Goal: Information Seeking & Learning: Learn about a topic

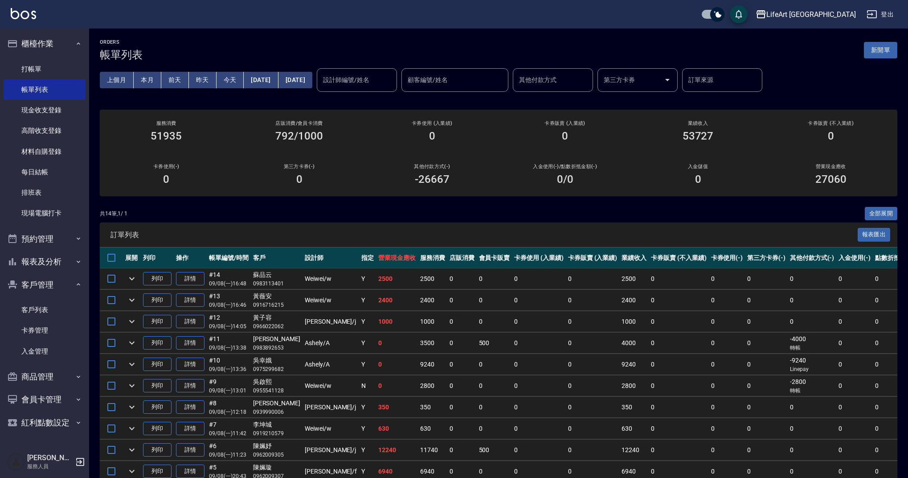
click at [888, 56] on button "新開單" at bounding box center [880, 50] width 33 height 16
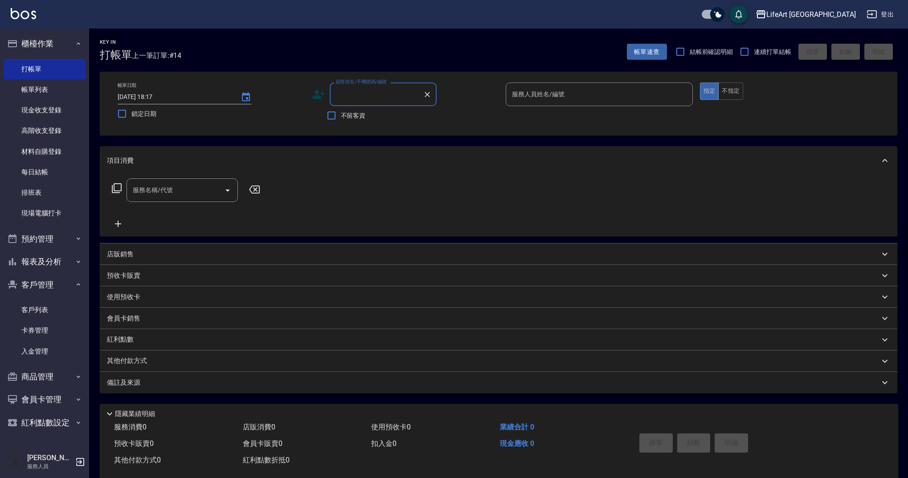
click at [370, 98] on input "顧客姓名/手機號碼/編號" at bounding box center [377, 94] width 86 height 16
drag, startPoint x: 377, startPoint y: 115, endPoint x: 377, endPoint y: 126, distance: 10.7
click at [377, 115] on li "[PERSON_NAME]/0987062399/" at bounding box center [383, 117] width 107 height 15
type input "[PERSON_NAME]/0987062399/"
type input "Ada-A"
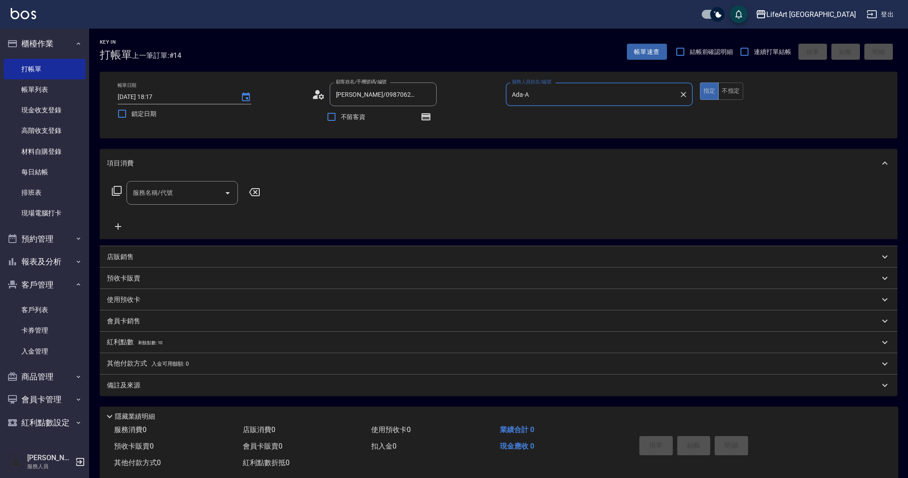
click at [181, 196] on input "服務名稱/代號" at bounding box center [176, 193] width 90 height 16
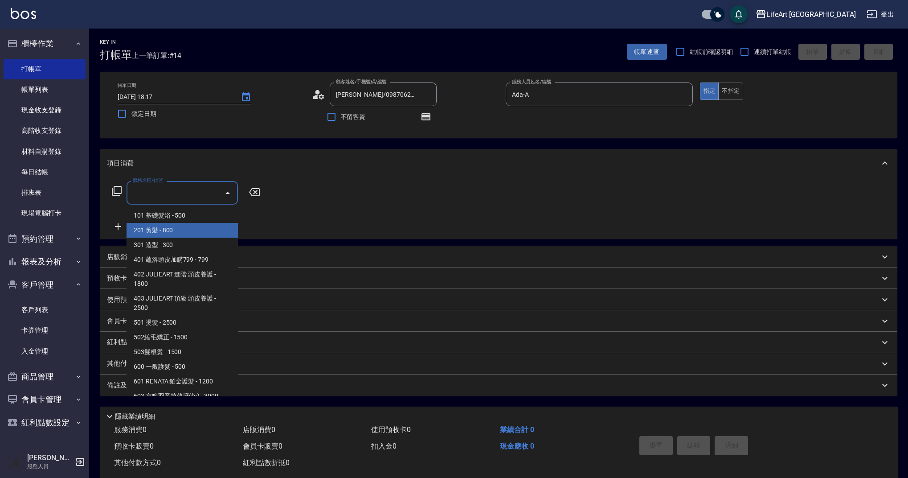
click at [185, 231] on span "201 剪髮 - 800" at bounding box center [182, 230] width 111 height 15
type input "201 剪髮(201)"
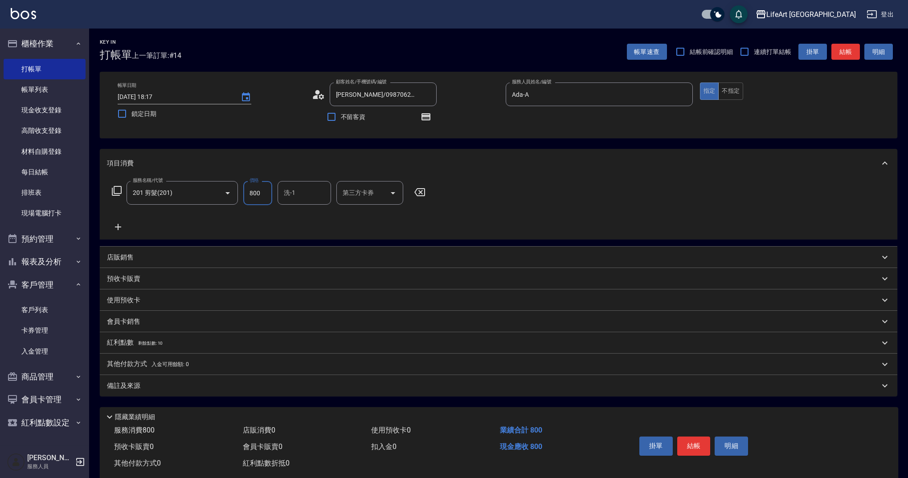
click at [261, 193] on input "800" at bounding box center [257, 193] width 29 height 24
type input "1000"
drag, startPoint x: 153, startPoint y: 340, endPoint x: 155, endPoint y: 360, distance: 20.1
click at [153, 339] on p "紅利點數 剩餘點數: 10" at bounding box center [135, 343] width 56 height 10
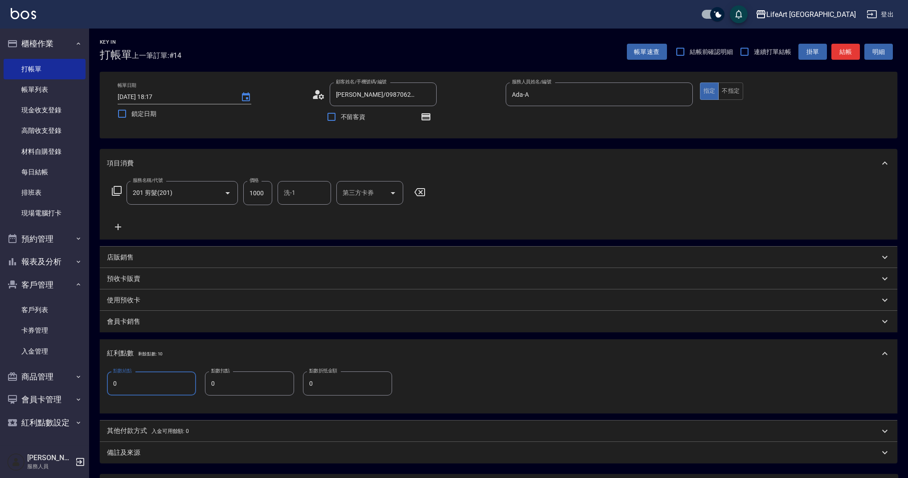
click at [156, 384] on input "0" at bounding box center [151, 383] width 89 height 24
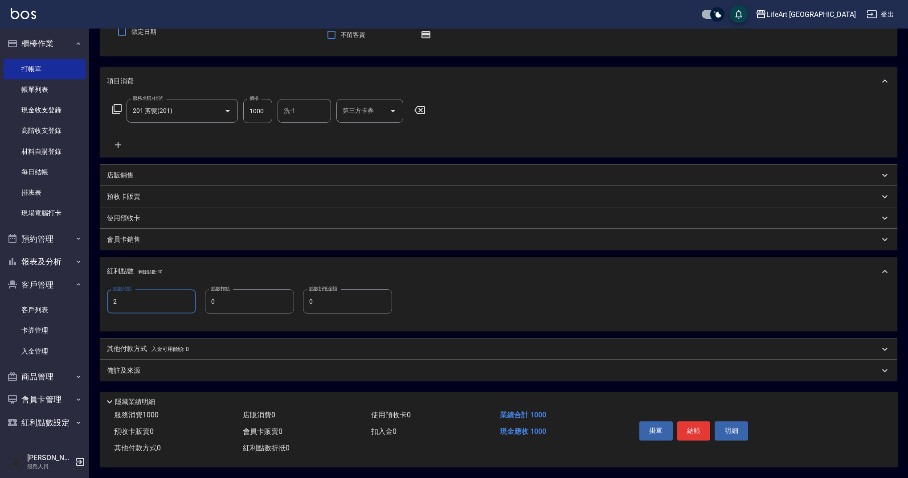
type input "2"
click at [167, 376] on div "備註及來源" at bounding box center [499, 370] width 798 height 21
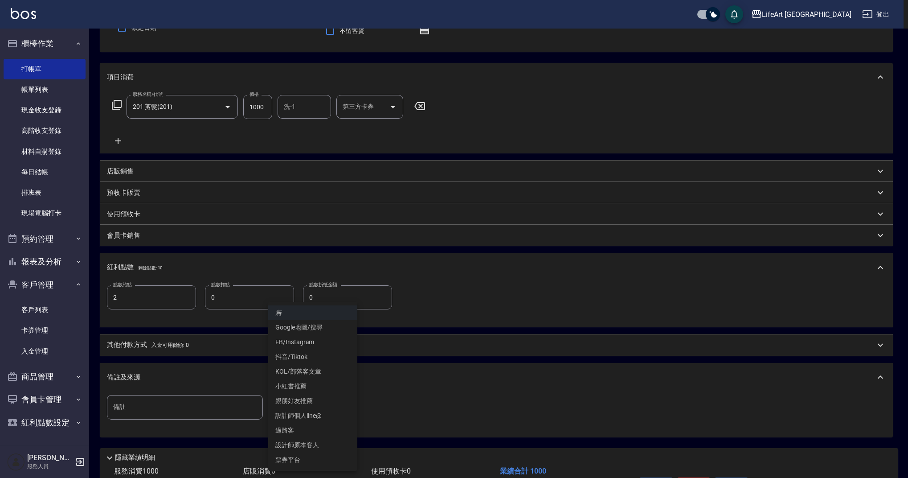
click at [316, 410] on body "LifeArt 蘆洲 登出 櫃檯作業 打帳單 帳單列表 現金收支登錄 高階收支登錄 材料自購登錄 每日結帳 排班表 現場電腦打卡 預約管理 預約管理 單日預約…" at bounding box center [454, 224] width 908 height 620
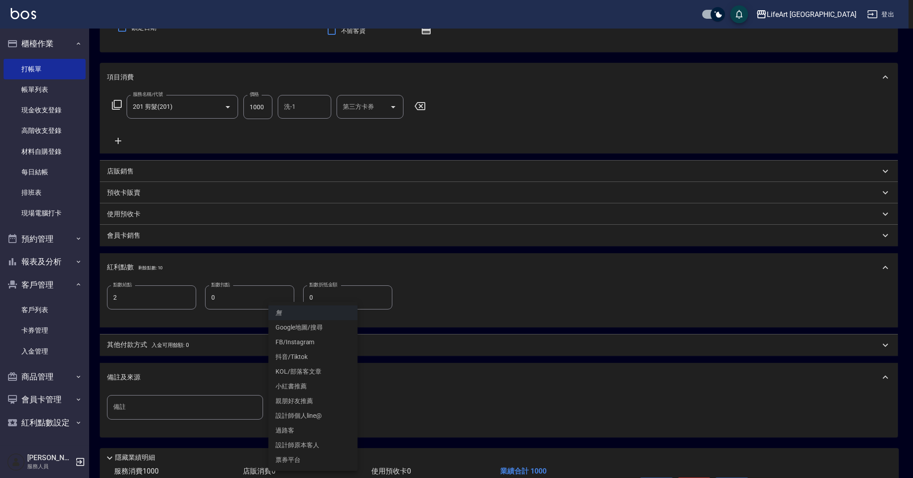
click at [333, 415] on li "設計師個人line@" at bounding box center [312, 415] width 89 height 15
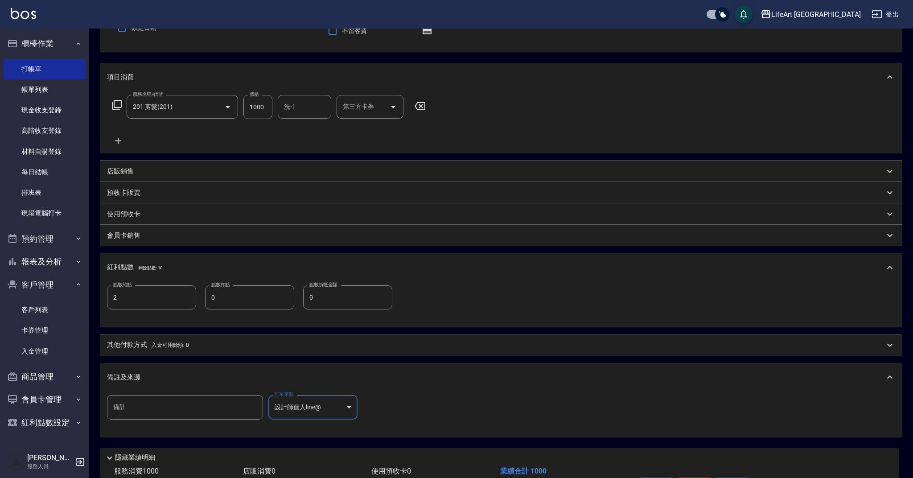
type input "設計師個人line@"
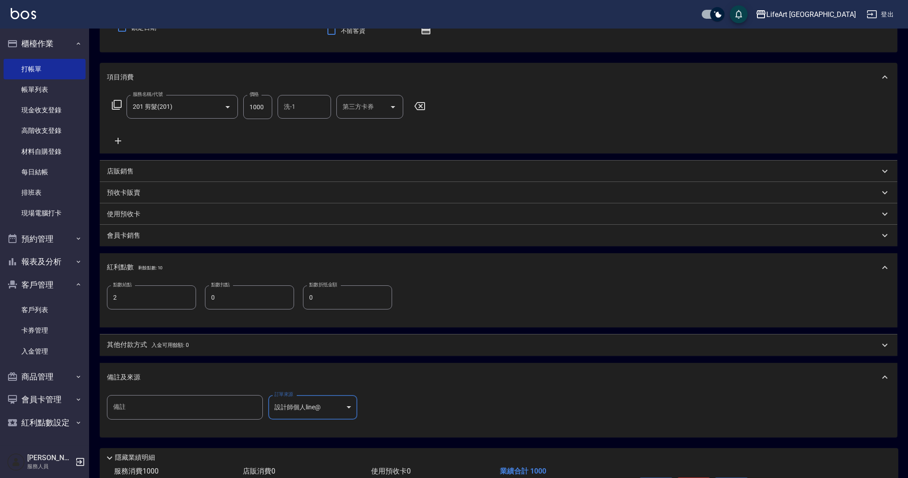
scroll to position [146, 0]
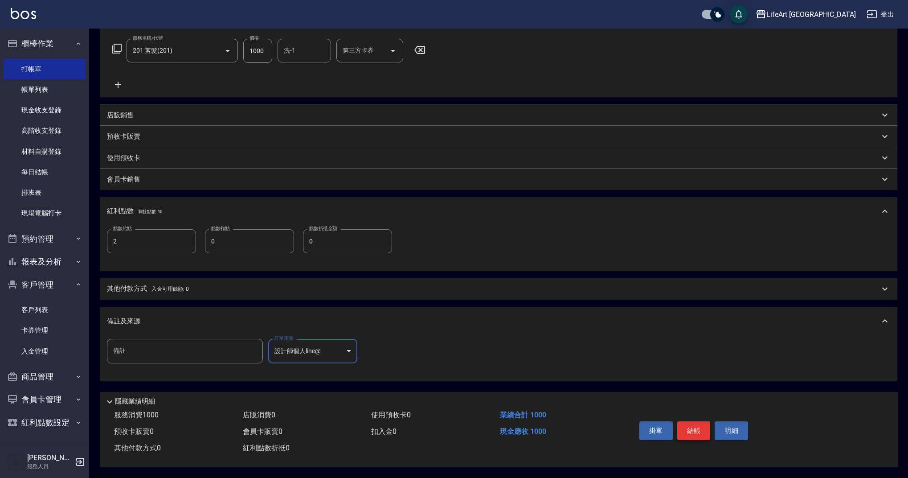
click at [701, 430] on button "結帳" at bounding box center [693, 430] width 33 height 19
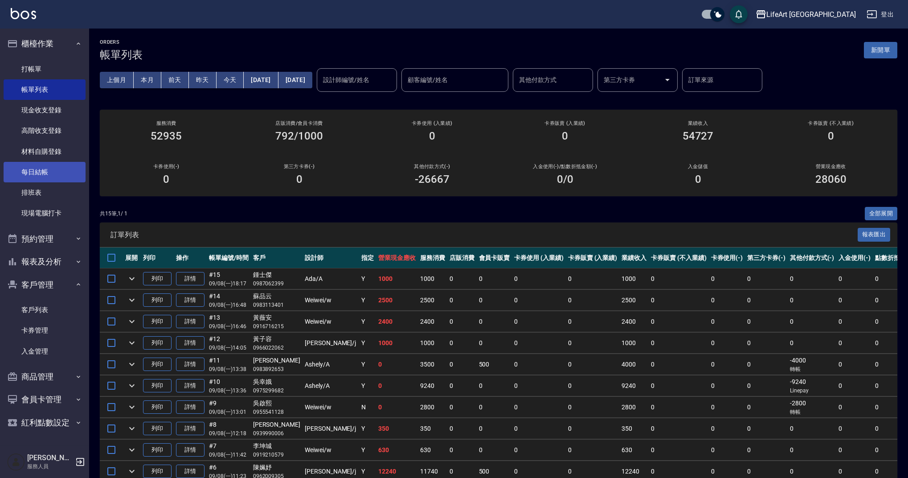
click at [60, 173] on link "每日結帳" at bounding box center [45, 172] width 82 height 21
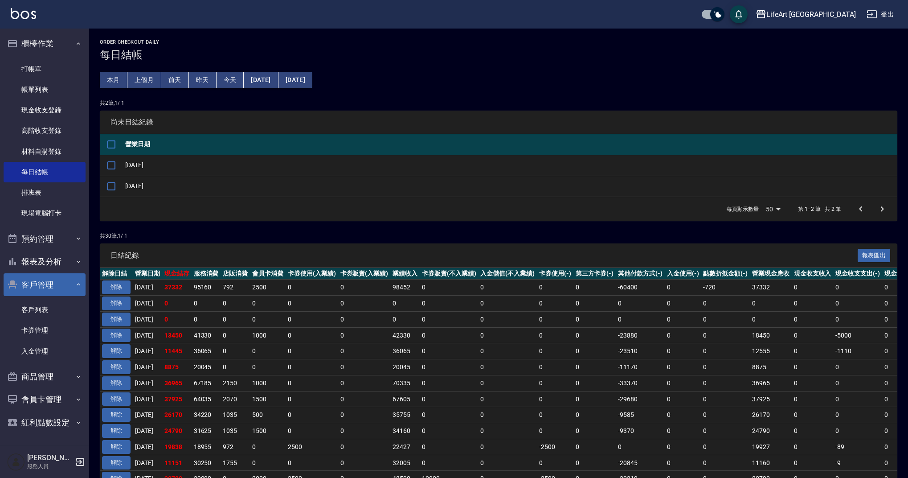
click at [74, 286] on button "客戶管理" at bounding box center [45, 284] width 82 height 23
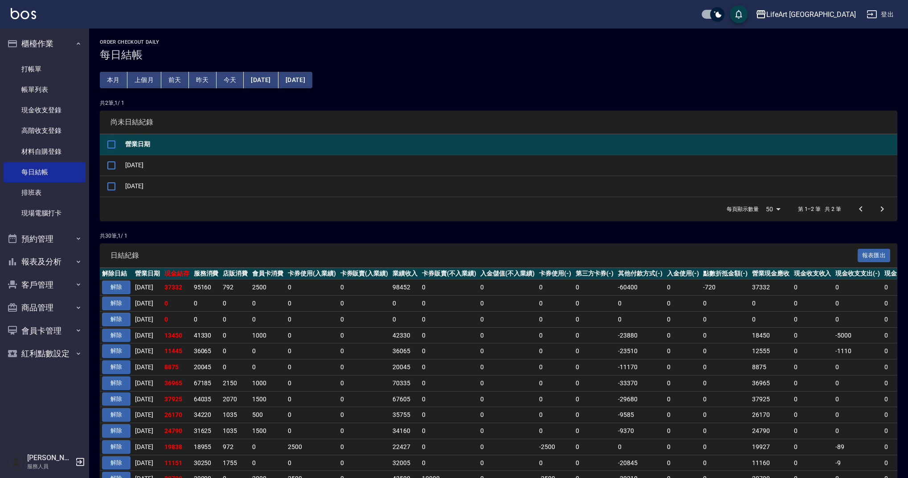
click at [113, 143] on input "checkbox" at bounding box center [111, 144] width 19 height 19
checkbox input "true"
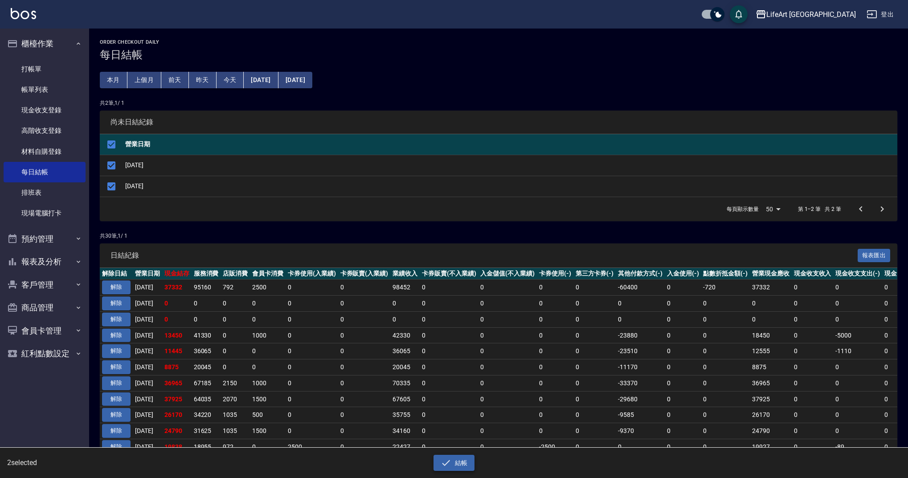
click at [454, 465] on button "結帳" at bounding box center [454, 463] width 41 height 16
click at [412, 28] on div "是否確認要日結 確定" at bounding box center [422, 31] width 50 height 36
click at [415, 45] on div "是否確認要日結 確定" at bounding box center [422, 31] width 50 height 36
click at [419, 41] on button "確定" at bounding box center [422, 36] width 29 height 14
checkbox input "false"
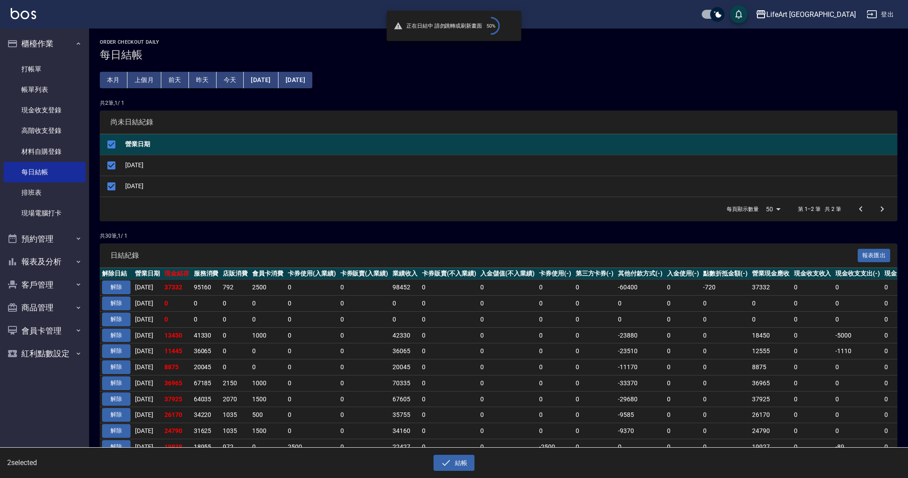
checkbox input "false"
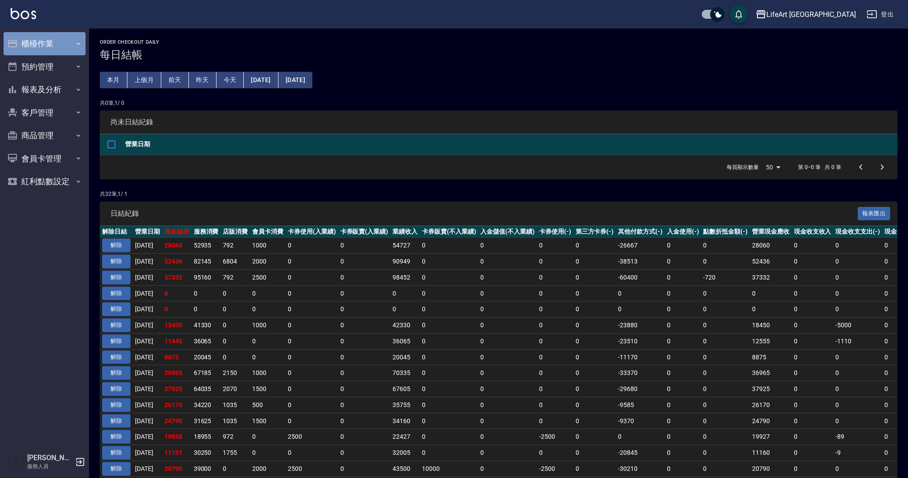
click at [50, 49] on button "櫃檯作業" at bounding box center [45, 43] width 82 height 23
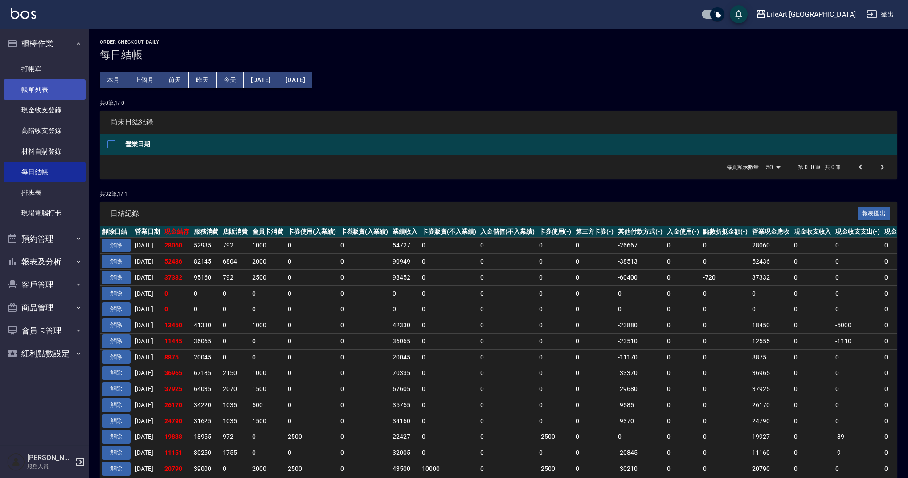
click at [53, 86] on link "帳單列表" at bounding box center [45, 89] width 82 height 21
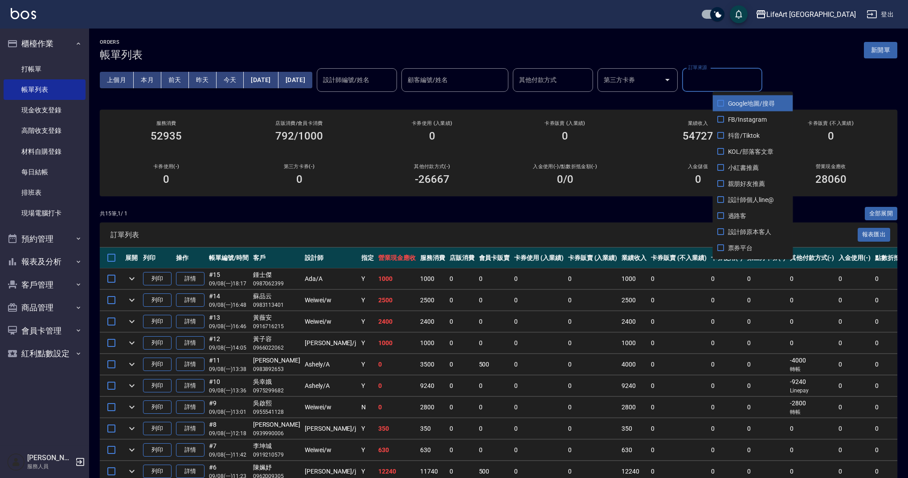
click at [747, 78] on input "訂單來源" at bounding box center [722, 80] width 72 height 16
click at [748, 118] on span "FB/Instagram" at bounding box center [753, 119] width 80 height 16
checkbox input "true"
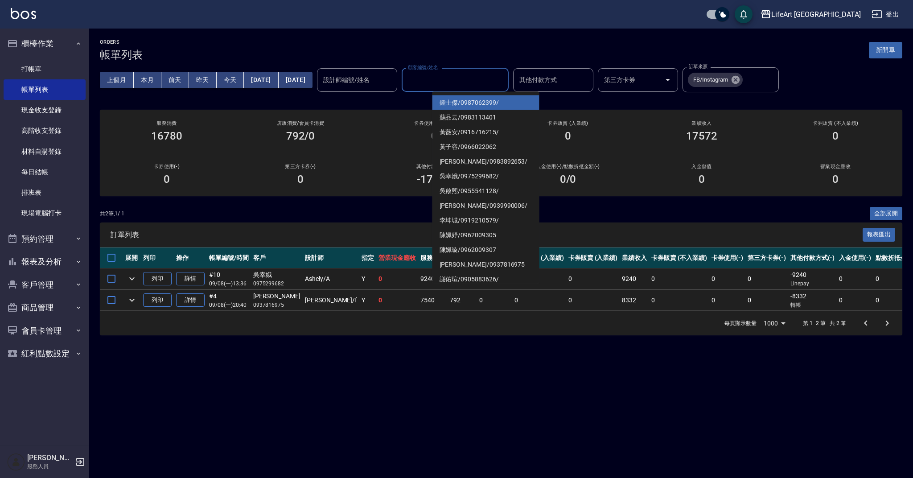
click at [484, 79] on input "顧客編號/姓名" at bounding box center [455, 80] width 99 height 16
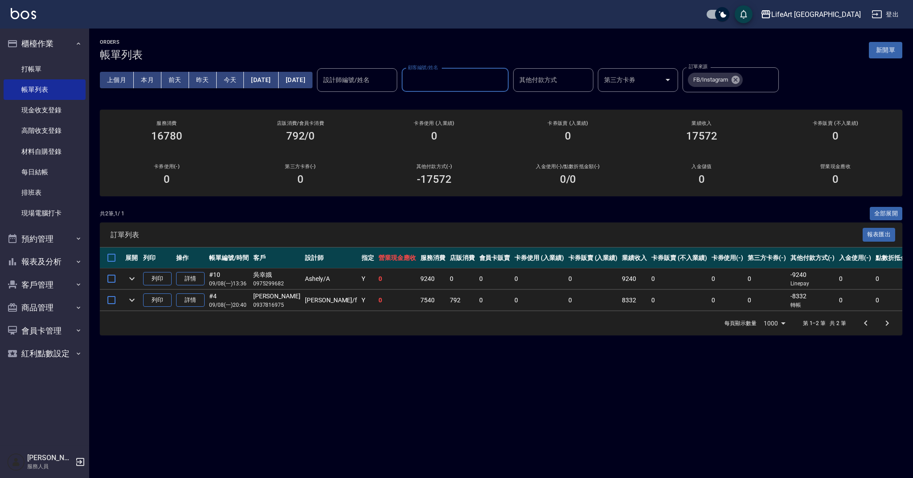
click at [574, 78] on input "其他付款方式" at bounding box center [553, 80] width 72 height 16
click at [428, 82] on div "設計師編號/姓名 設計師編號/姓名 顧客編號/姓名 顧客編號/姓名 其他付款方式 其他付款方式 第三方卡券 第三方卡券 訂單來源 FB/Instagram 訂…" at bounding box center [547, 79] width 461 height 25
click at [393, 82] on input "設計師編號/姓名" at bounding box center [357, 80] width 72 height 16
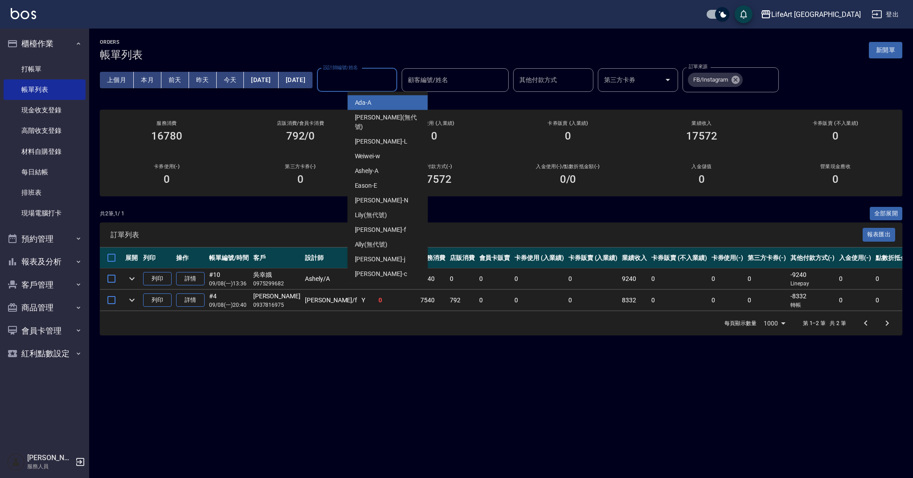
click at [388, 103] on div "Ada -A" at bounding box center [388, 102] width 80 height 15
type input "Ada-A"
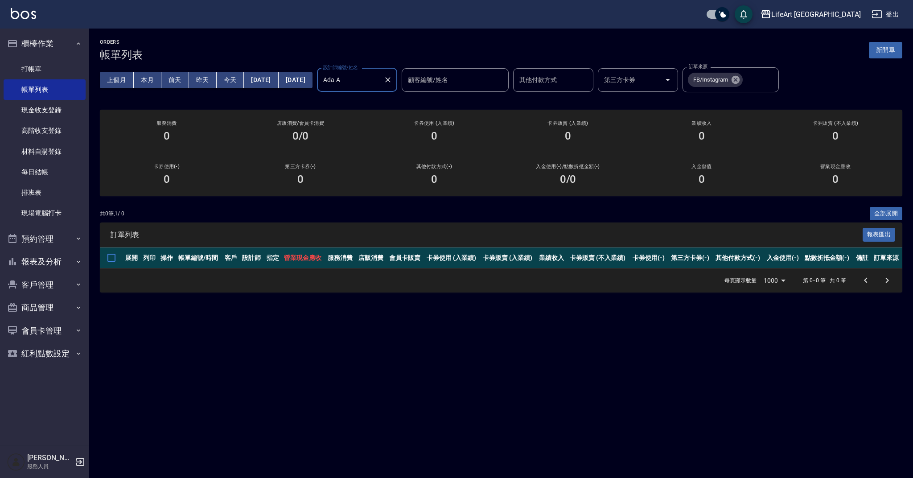
click at [112, 82] on button "上個月" at bounding box center [117, 80] width 34 height 16
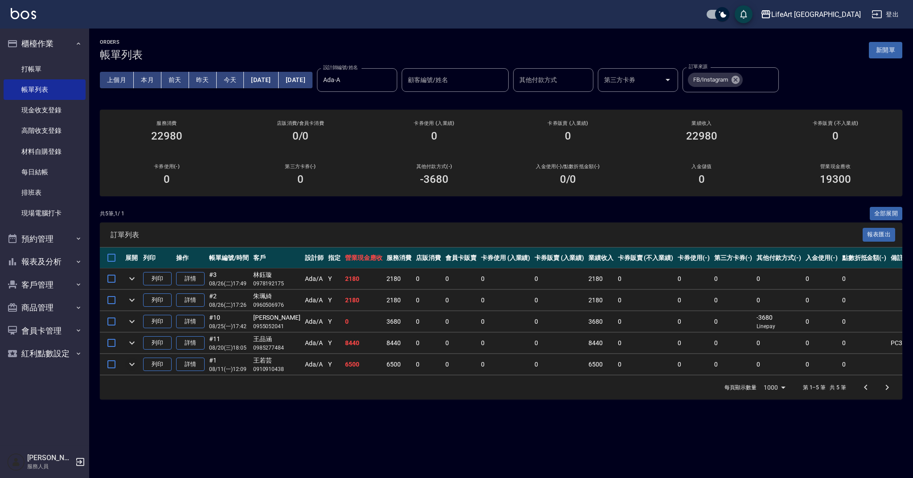
click at [133, 363] on icon "expand row" at bounding box center [132, 364] width 11 height 11
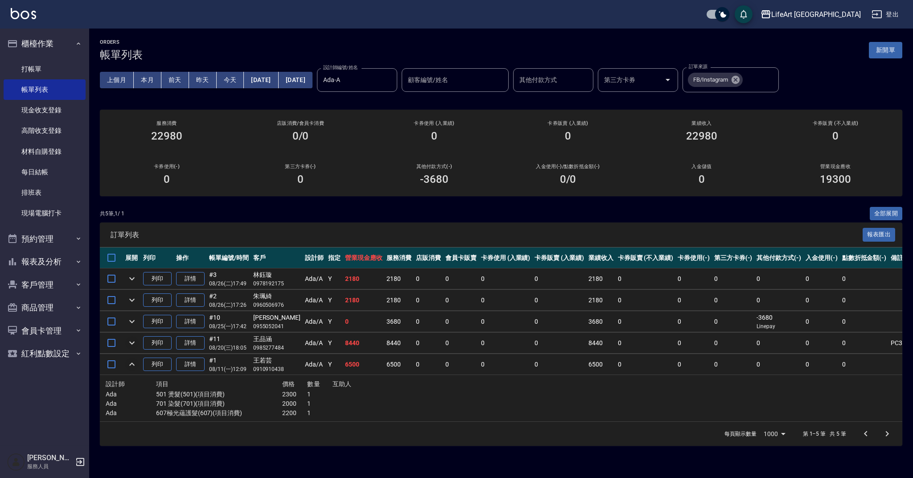
click at [132, 341] on icon "expand row" at bounding box center [132, 342] width 11 height 11
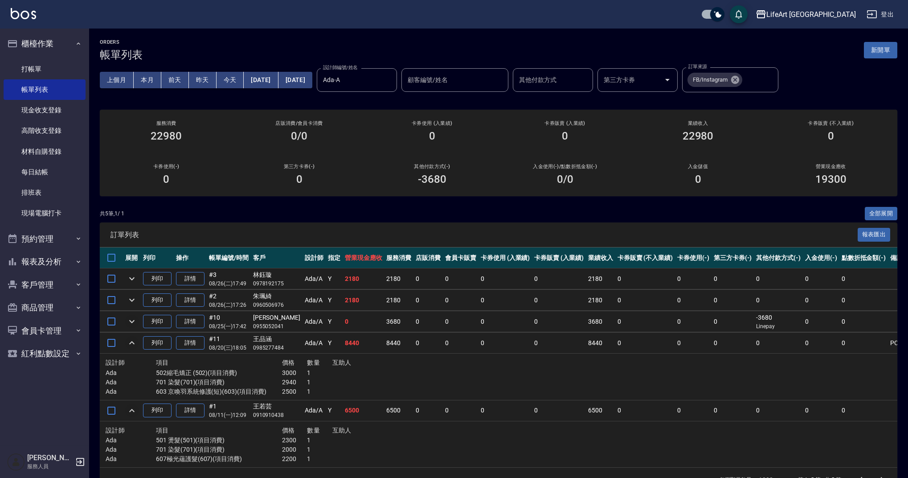
click at [131, 324] on icon "expand row" at bounding box center [132, 321] width 11 height 11
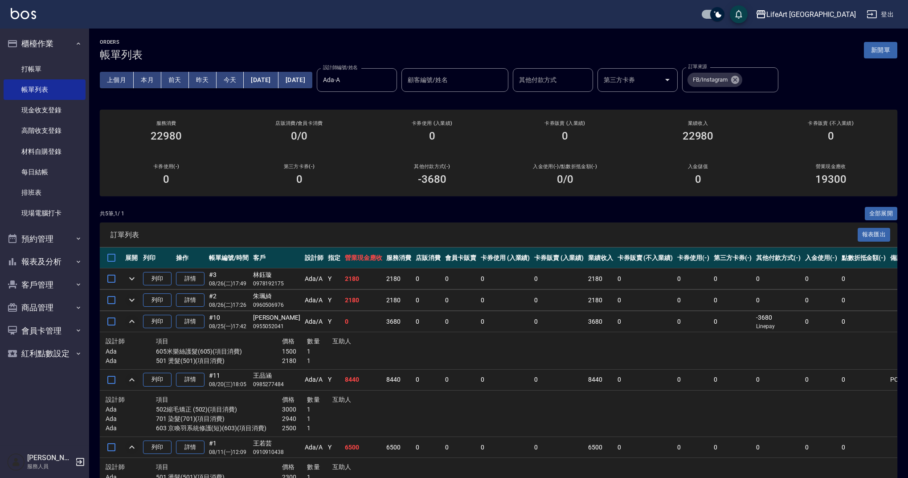
click at [131, 302] on icon "expand row" at bounding box center [132, 300] width 11 height 11
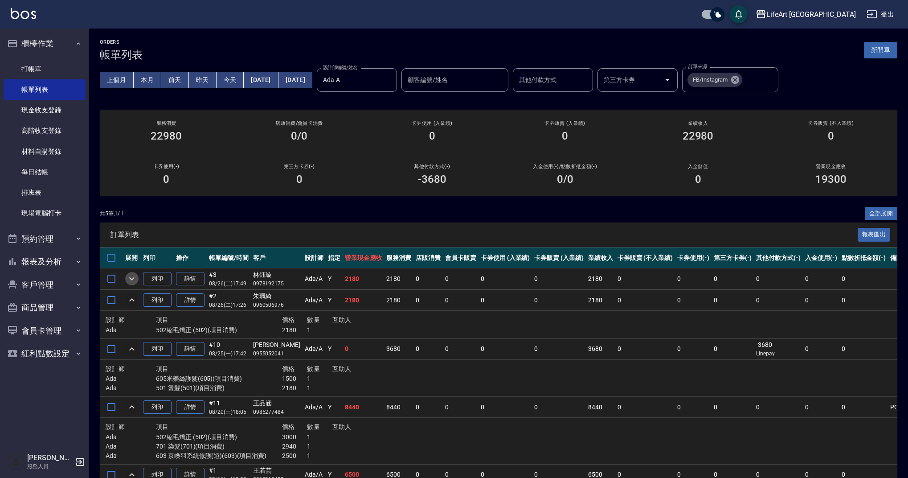
click at [131, 276] on icon "expand row" at bounding box center [132, 278] width 11 height 11
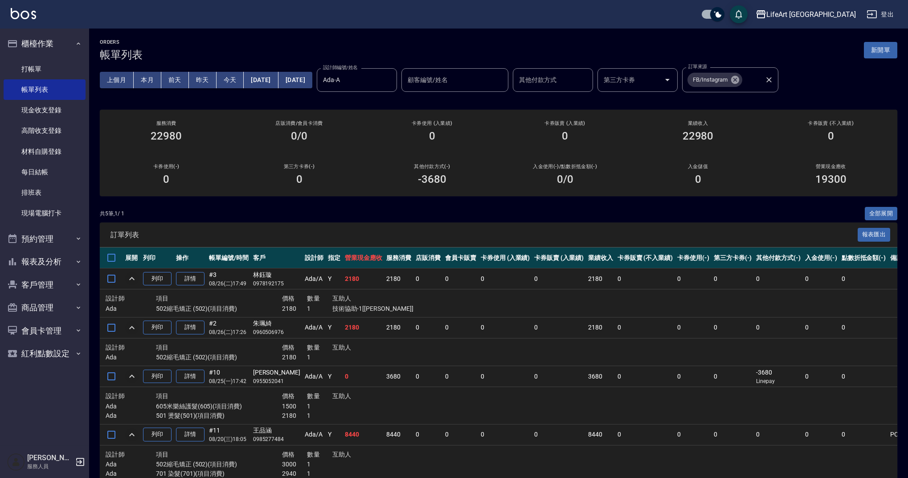
click at [739, 81] on icon at bounding box center [735, 80] width 8 height 8
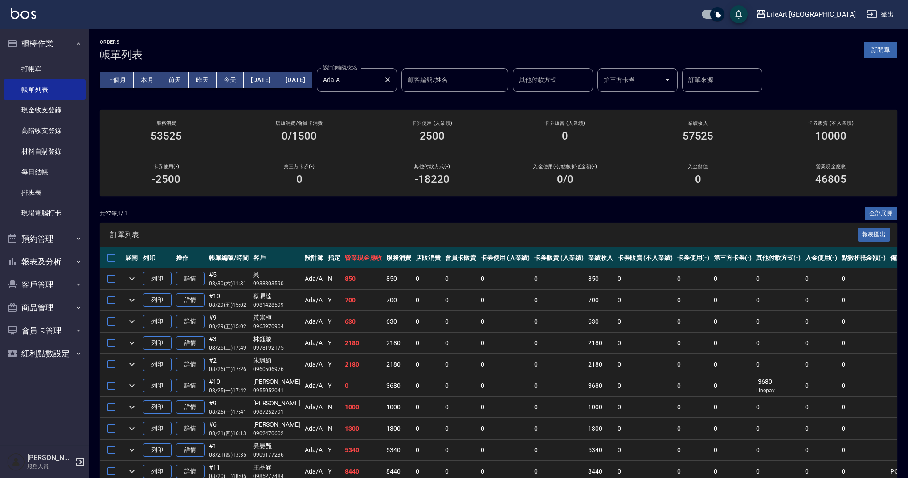
click at [392, 81] on icon "Clear" at bounding box center [387, 79] width 9 height 9
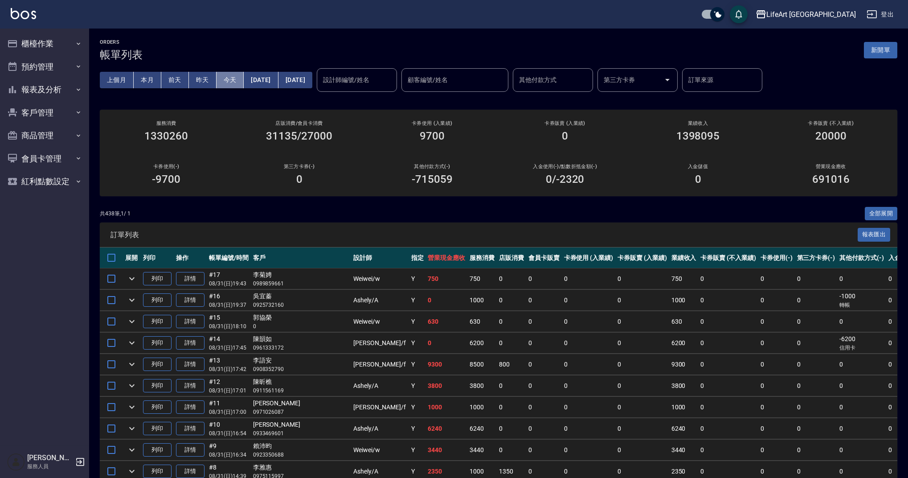
click at [231, 81] on button "今天" at bounding box center [231, 80] width 28 height 16
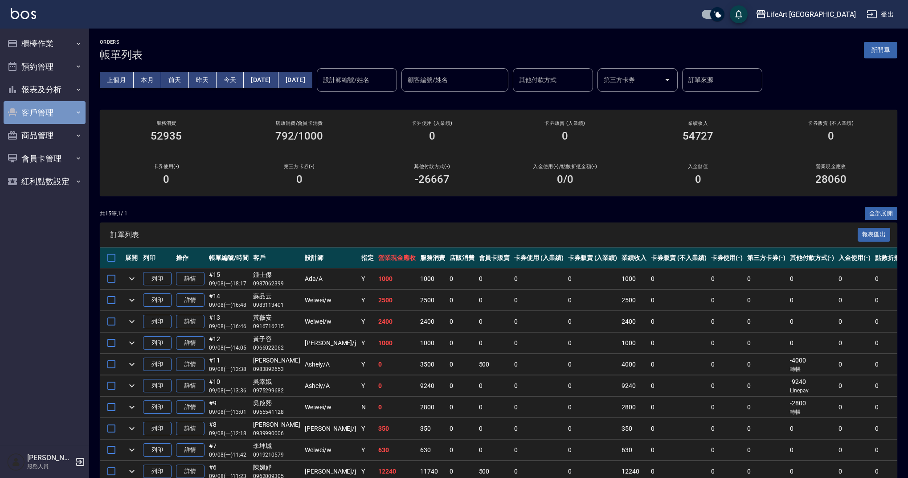
click at [57, 107] on button "客戶管理" at bounding box center [45, 112] width 82 height 23
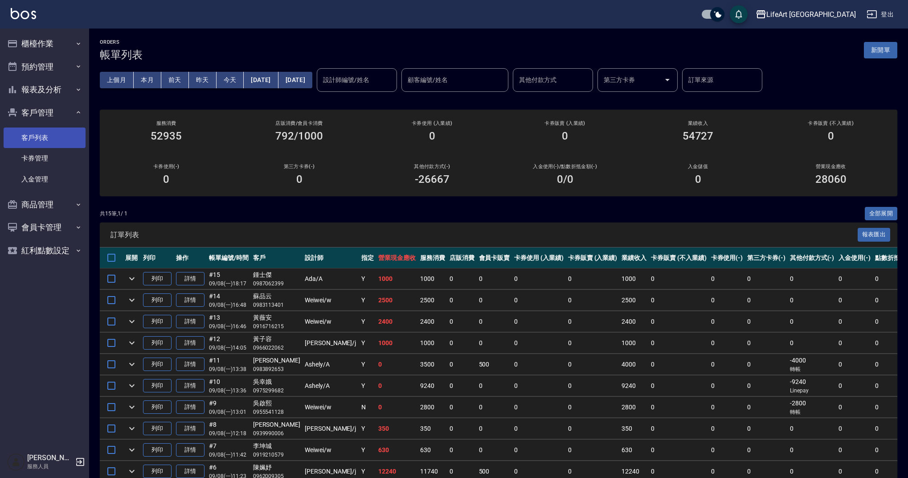
click at [34, 135] on link "客戶列表" at bounding box center [45, 137] width 82 height 21
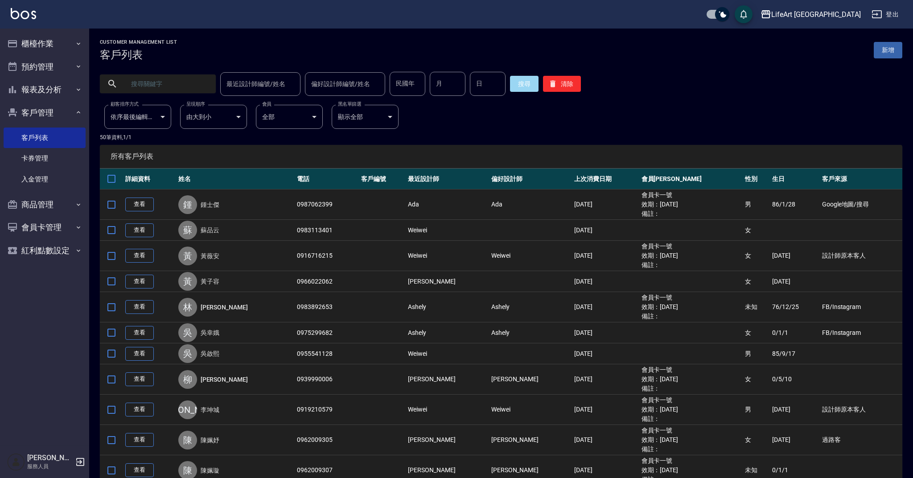
click at [148, 86] on input "text" at bounding box center [167, 84] width 84 height 24
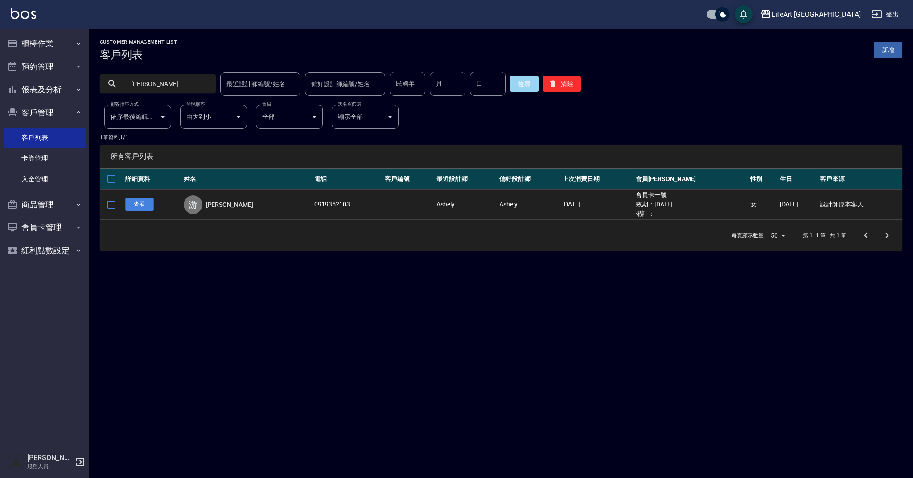
type input "游佩"
click at [140, 204] on link "查看" at bounding box center [139, 204] width 29 height 14
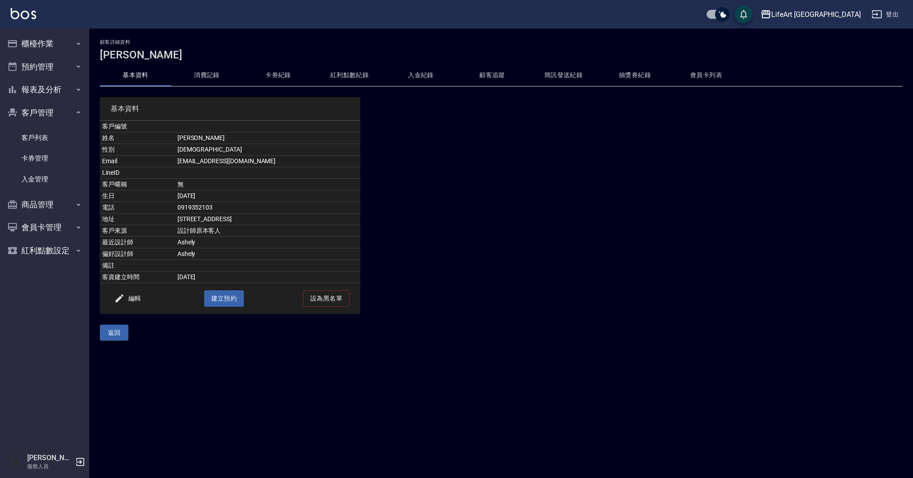
click at [209, 77] on button "消費記錄" at bounding box center [206, 75] width 71 height 21
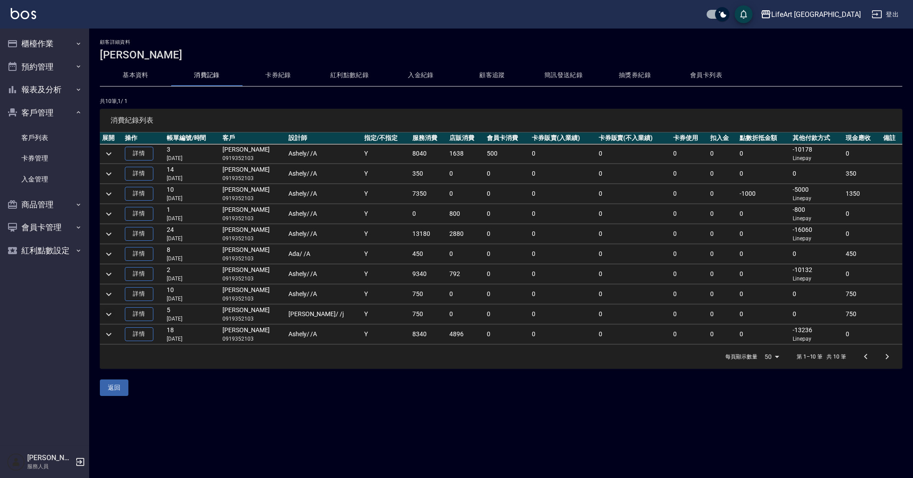
click at [106, 316] on icon "expand row" at bounding box center [108, 314] width 11 height 11
